Goal: Transaction & Acquisition: Purchase product/service

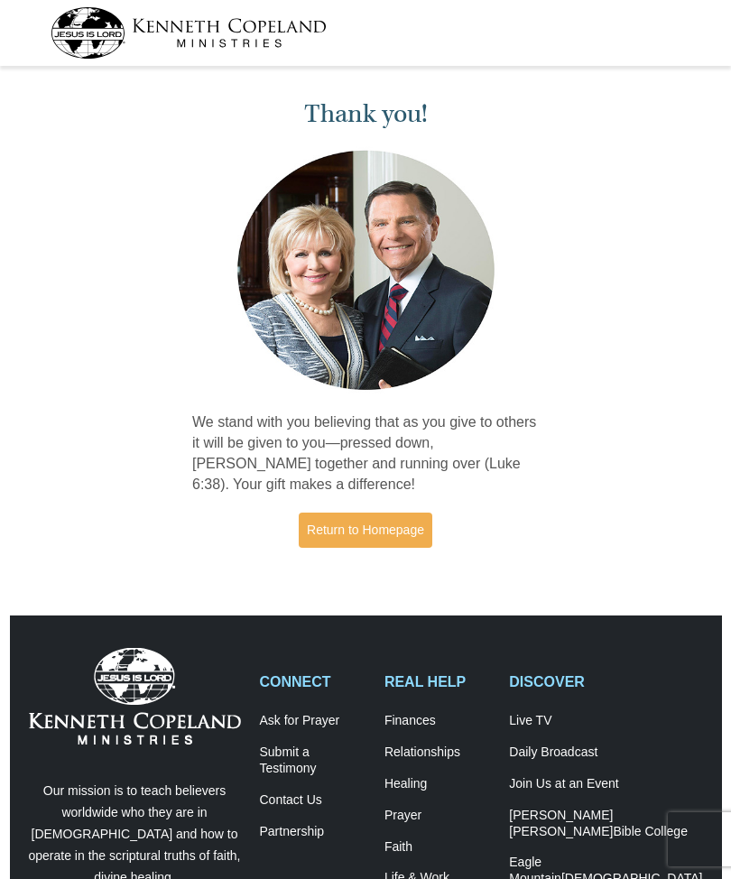
click at [376, 524] on link "Return to Homepage" at bounding box center [366, 530] width 134 height 35
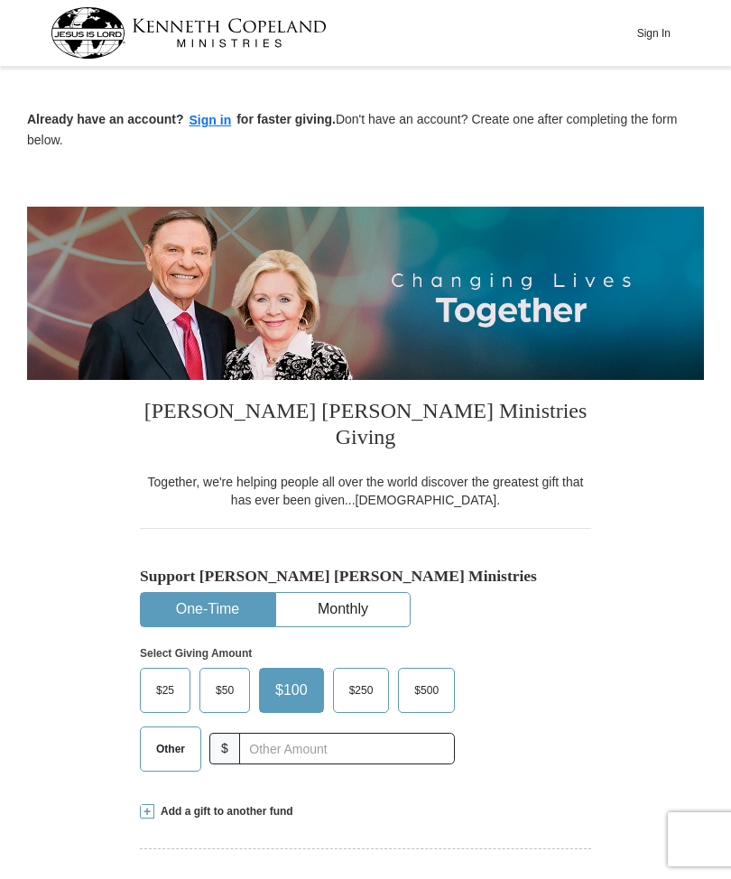
click at [168, 736] on span "Other" at bounding box center [170, 749] width 47 height 27
click at [0, 0] on input "Other" at bounding box center [0, 0] width 0 height 0
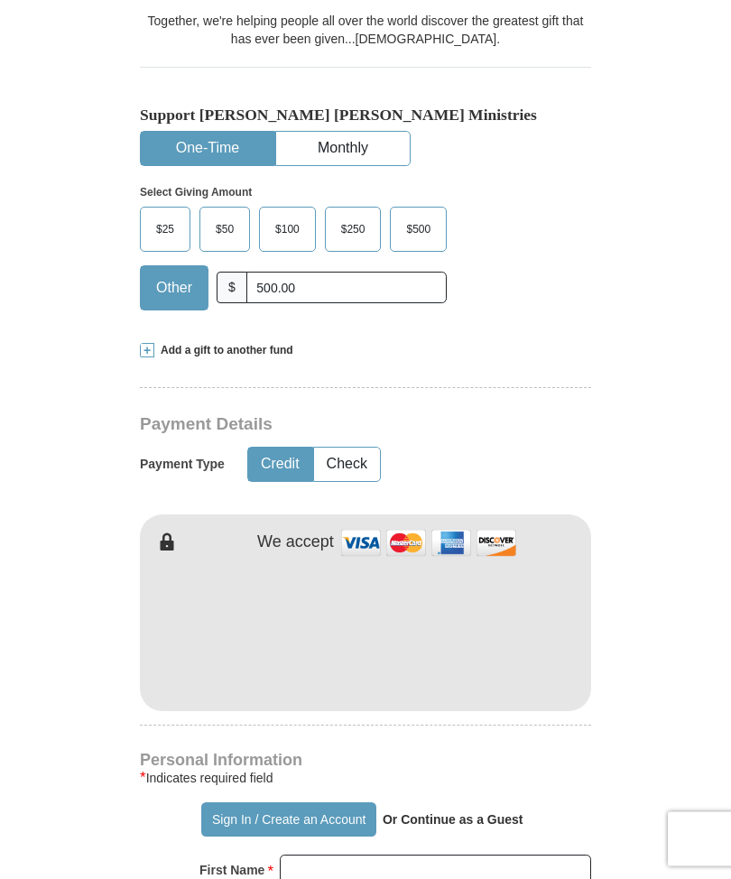
scroll to position [527, 0]
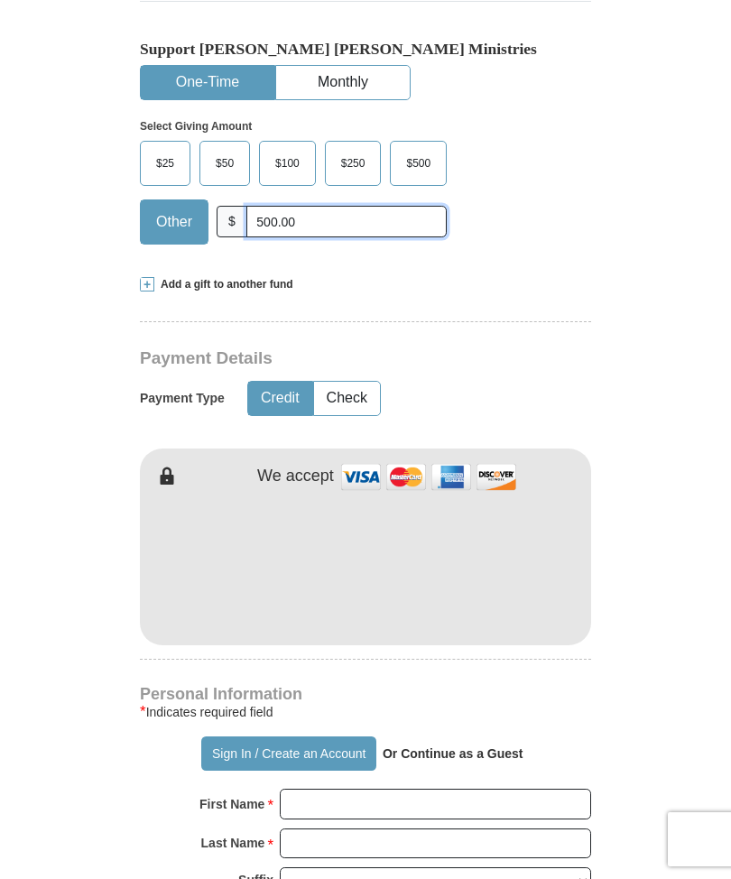
type input "500.00"
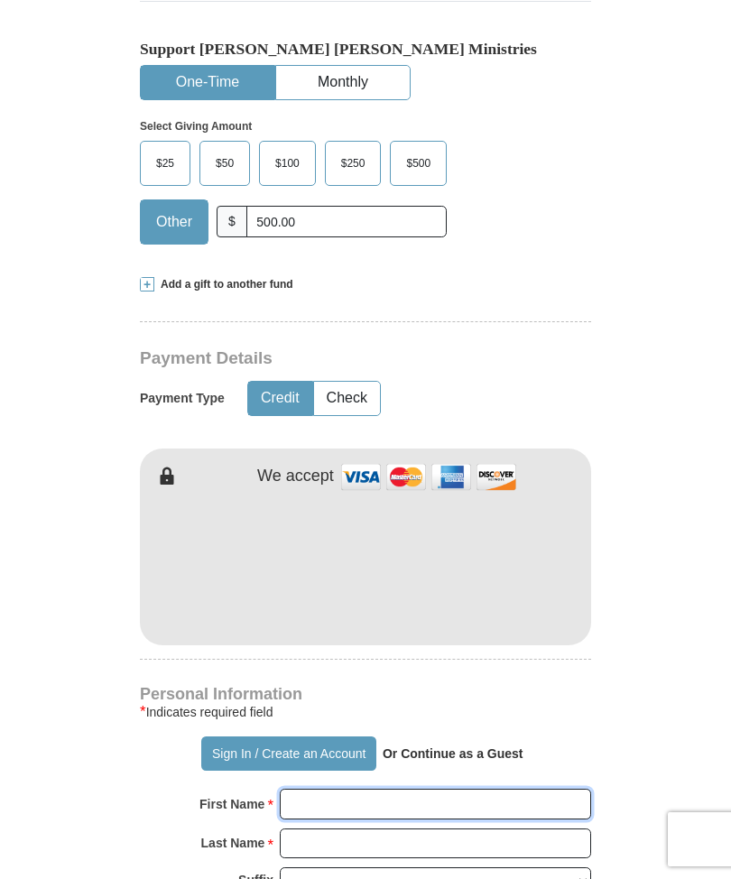
click at [300, 789] on input "First Name *" at bounding box center [435, 804] width 311 height 31
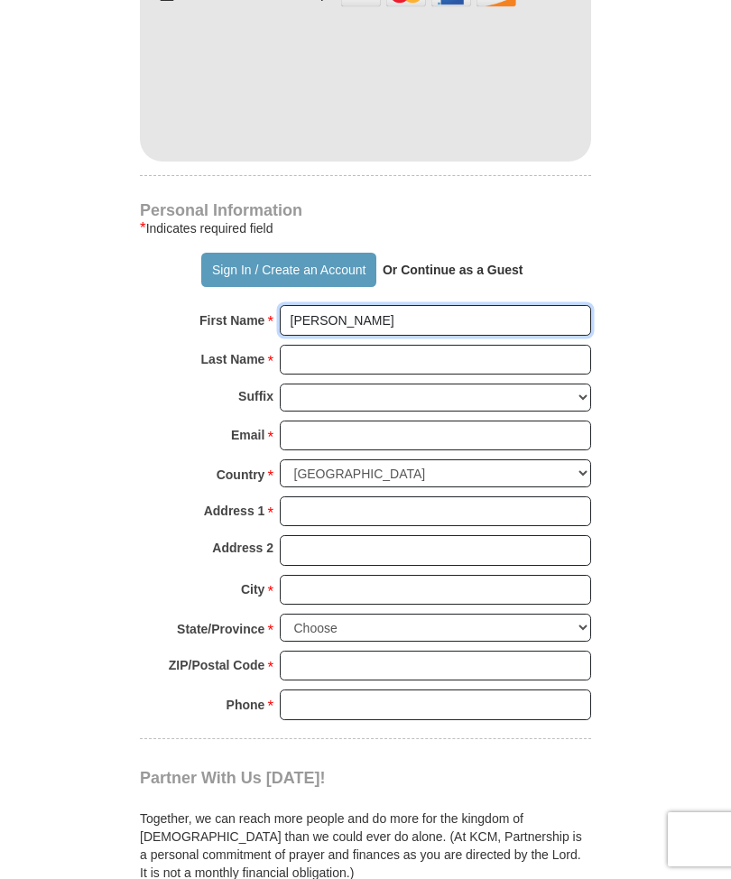
scroll to position [1014, 0]
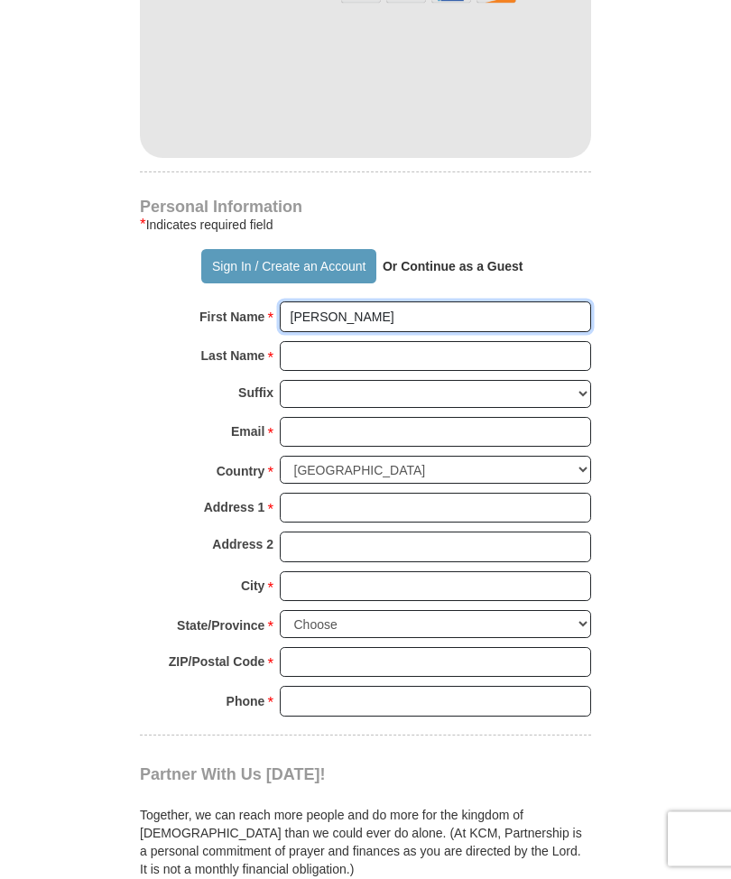
type input "[PERSON_NAME]"
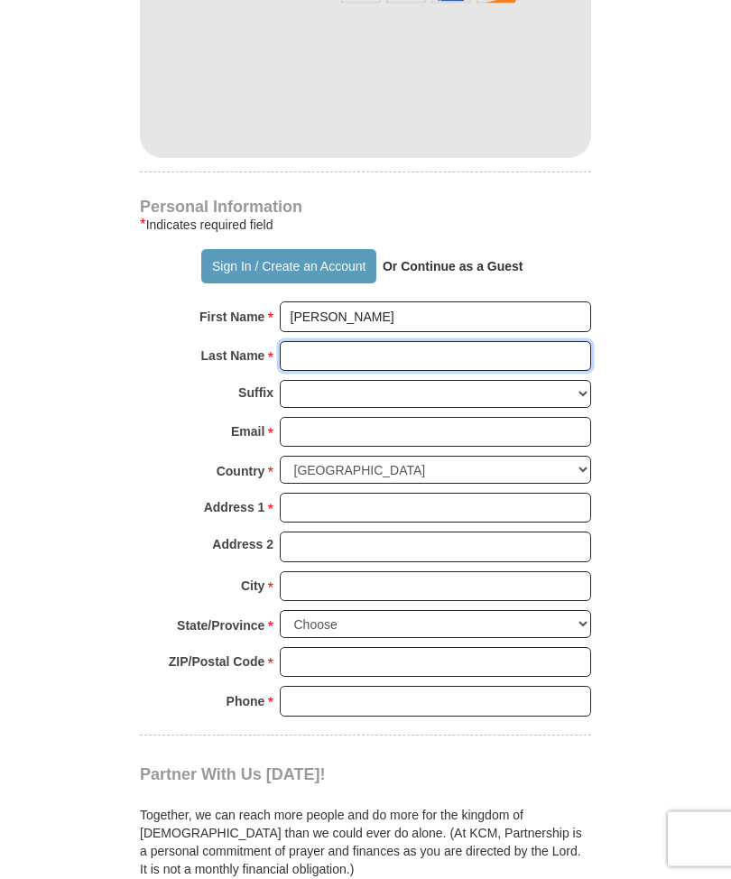
click at [305, 342] on input "Last Name *" at bounding box center [435, 357] width 311 height 31
type input "Price"
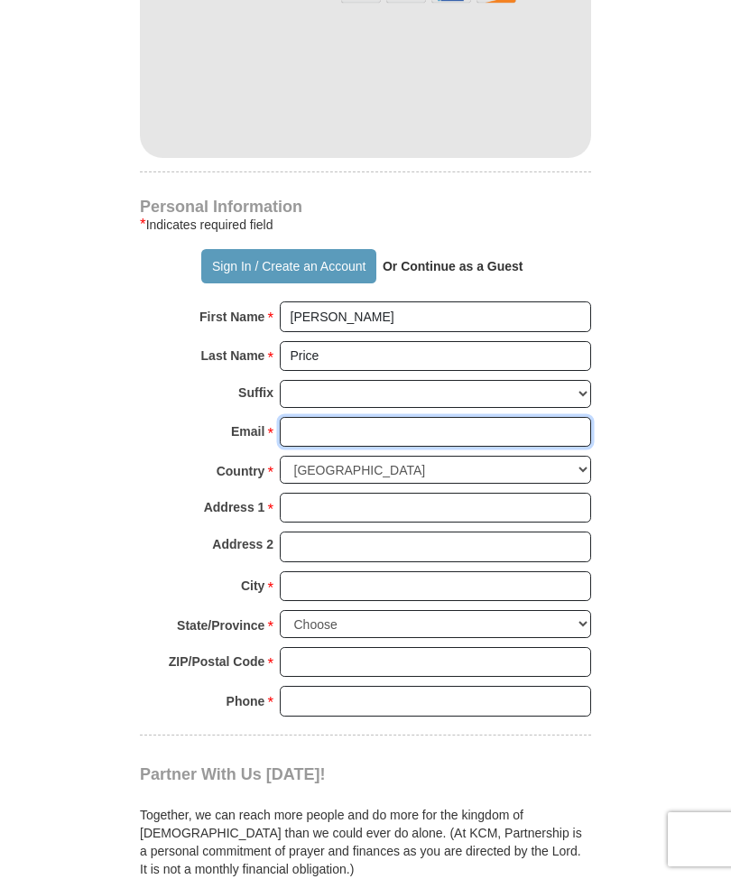
click at [301, 417] on input "Email *" at bounding box center [435, 432] width 311 height 31
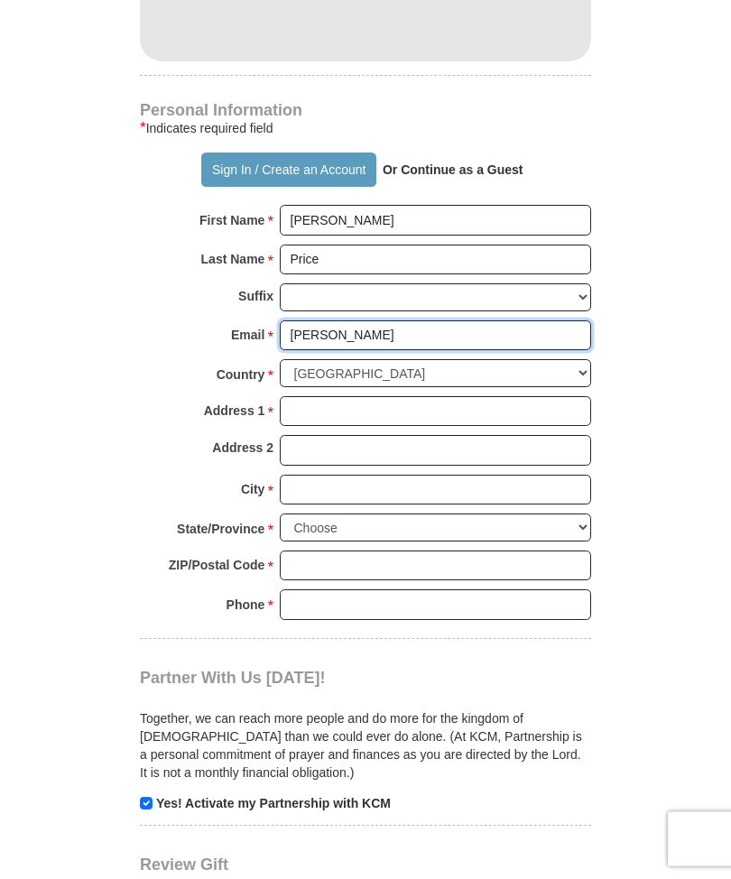
scroll to position [1111, 0]
type input "[PERSON_NAME][EMAIL_ADDRESS][DOMAIN_NAME]"
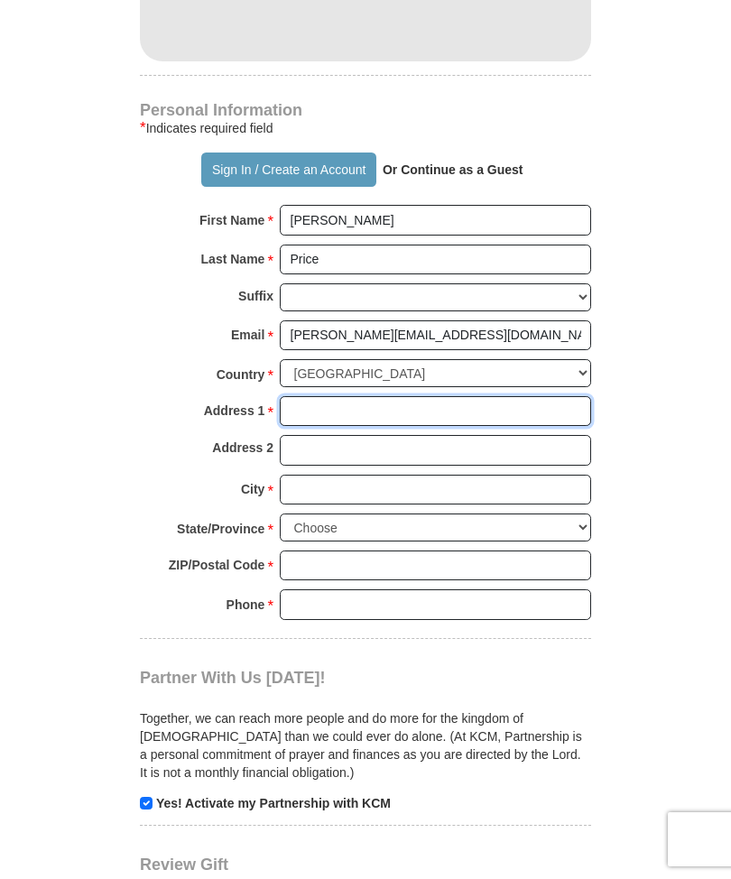
click at [296, 396] on input "Address 1 *" at bounding box center [435, 411] width 311 height 31
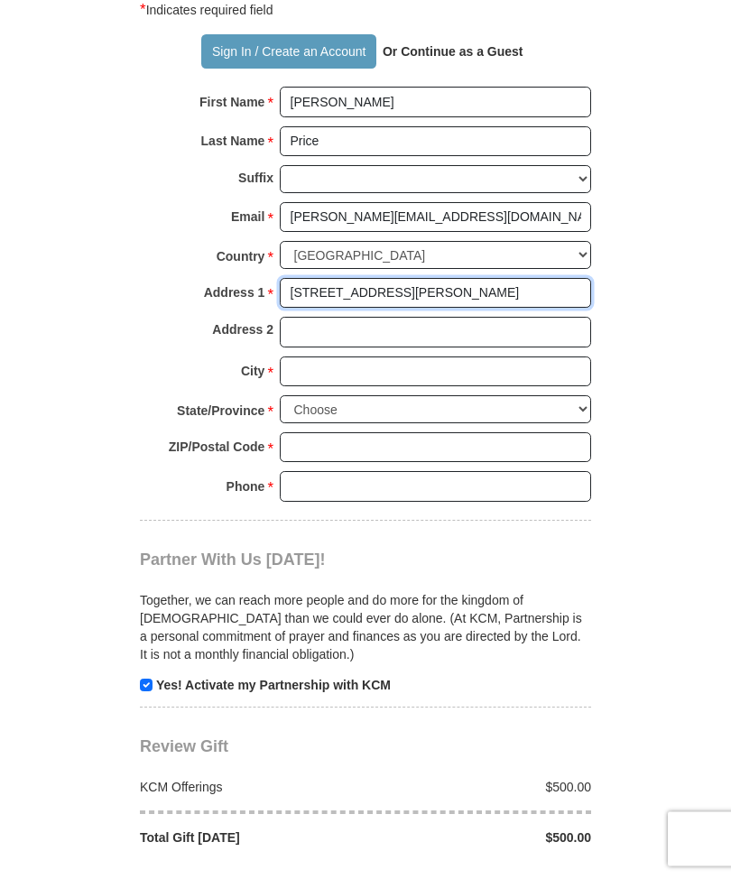
scroll to position [1230, 0]
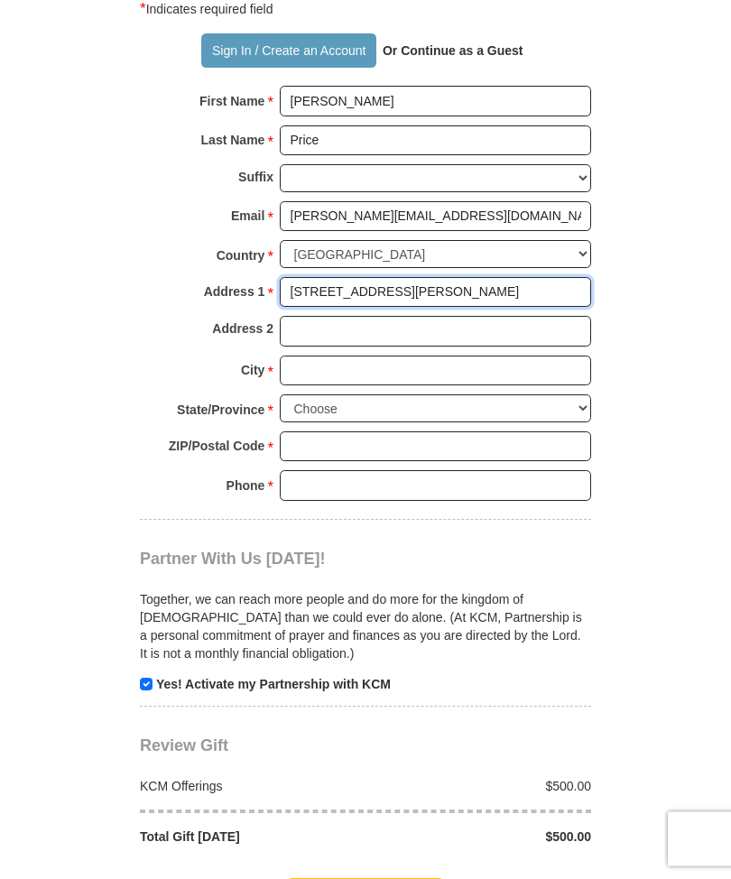
type input "[STREET_ADDRESS][PERSON_NAME]"
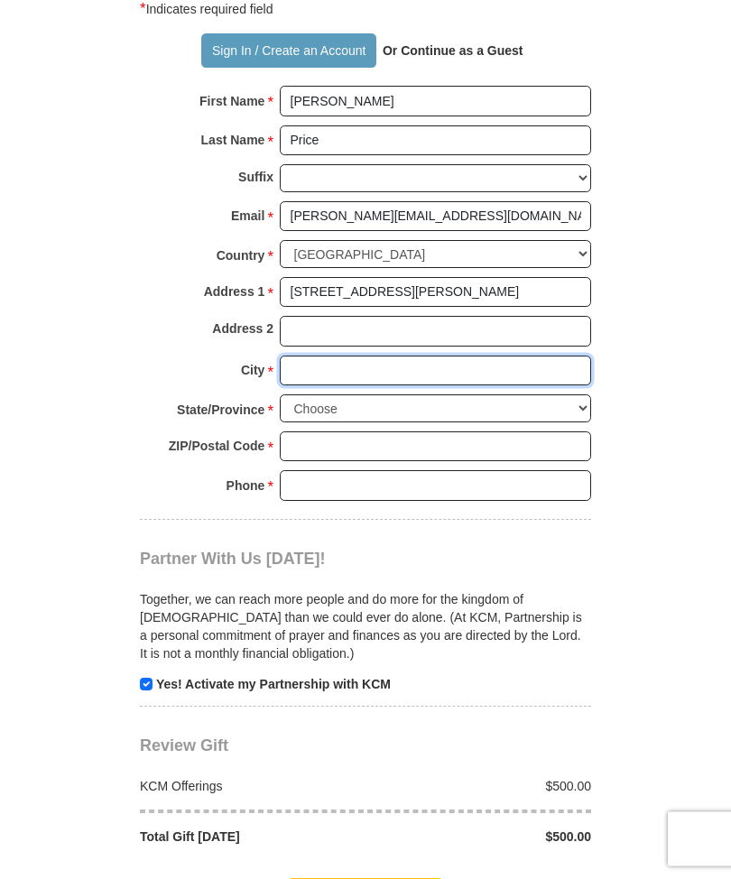
click at [303, 357] on input "City *" at bounding box center [435, 372] width 311 height 31
type input "[GEOGRAPHIC_DATA]"
click at [581, 395] on select "Choose [US_STATE] [US_STATE] [US_STATE] [US_STATE] [US_STATE] Armed Forces Amer…" at bounding box center [435, 409] width 311 height 28
select select "IN"
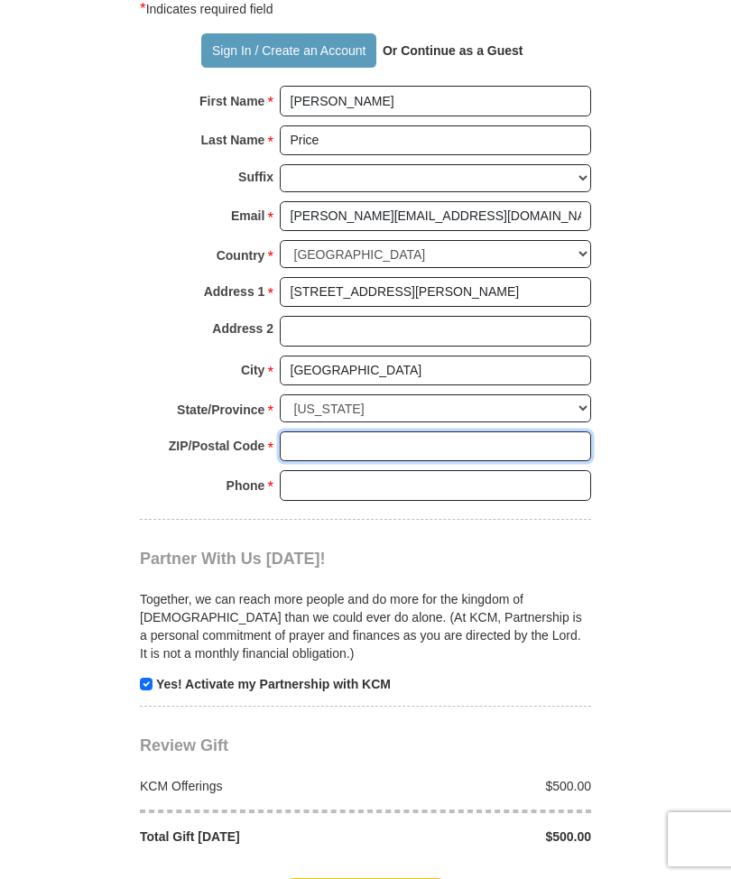
click at [303, 432] on input "ZIP/Postal Code *" at bounding box center [435, 447] width 311 height 31
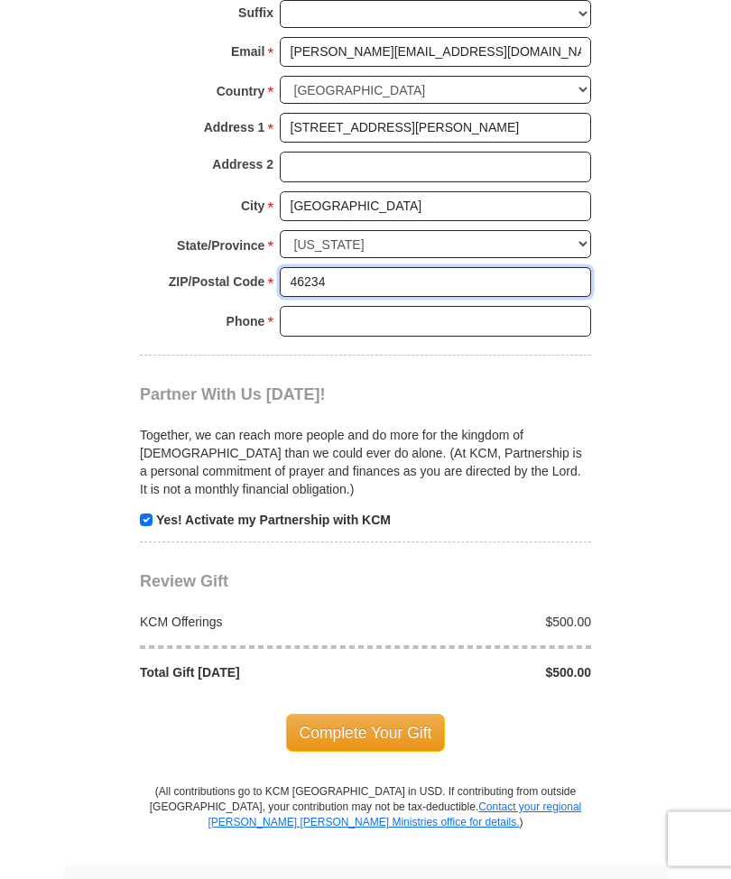
type input "46234"
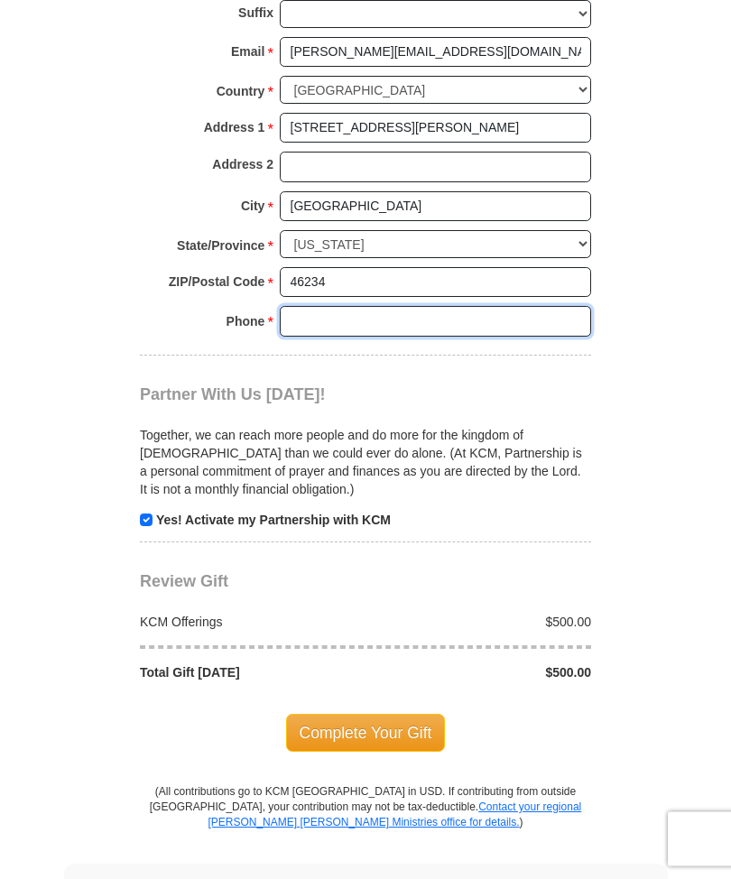
click at [312, 307] on input "Phone * *" at bounding box center [435, 322] width 311 height 31
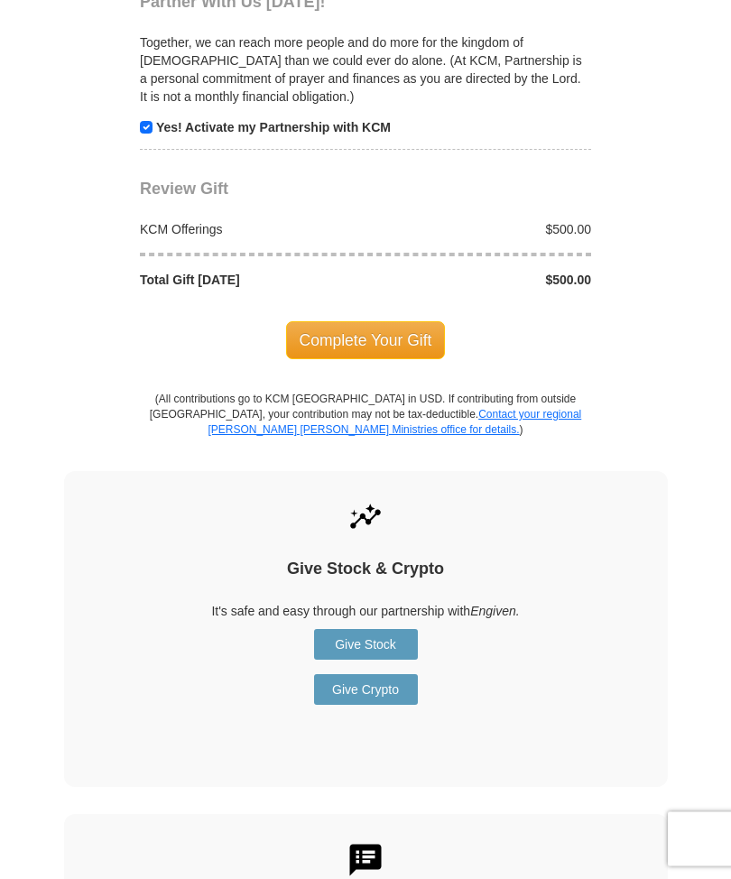
scroll to position [1788, 0]
type input "7657954848"
click at [379, 321] on span "Complete Your Gift" at bounding box center [366, 340] width 160 height 38
